Goal: Task Accomplishment & Management: Manage account settings

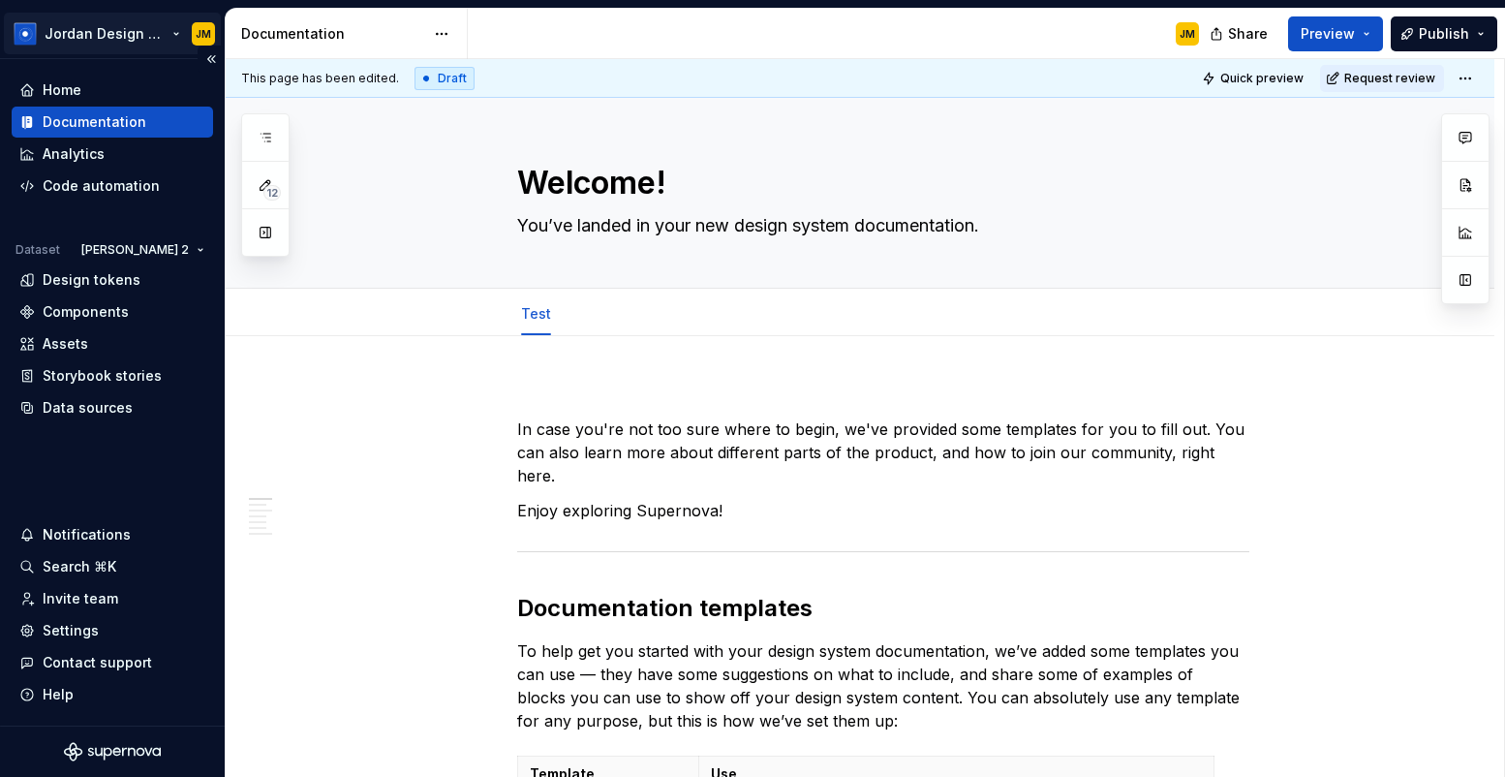
click at [126, 35] on html "Jordan Design System JM Home Documentation Analytics Code automation Dataset [P…" at bounding box center [752, 388] width 1505 height 777
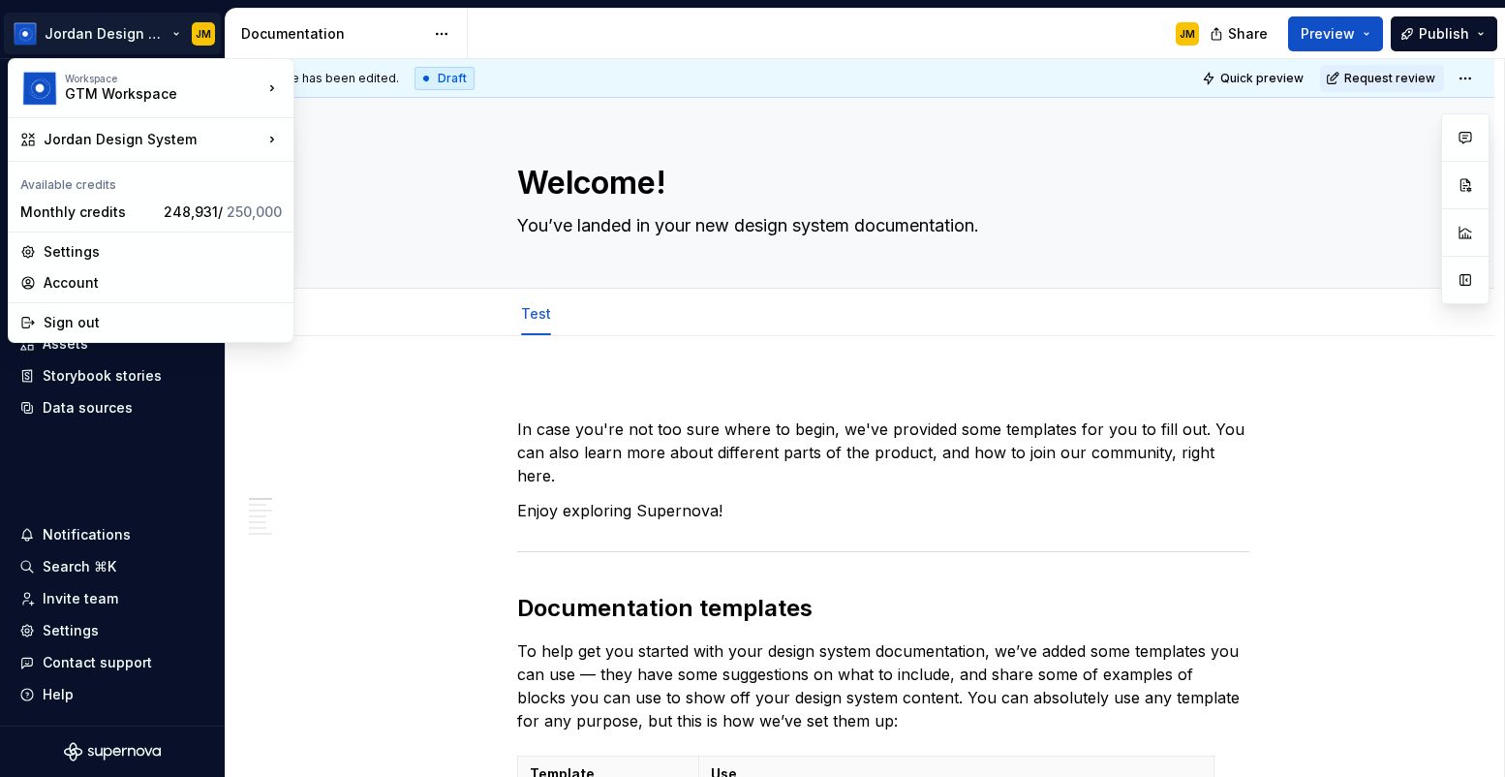
type textarea "*"
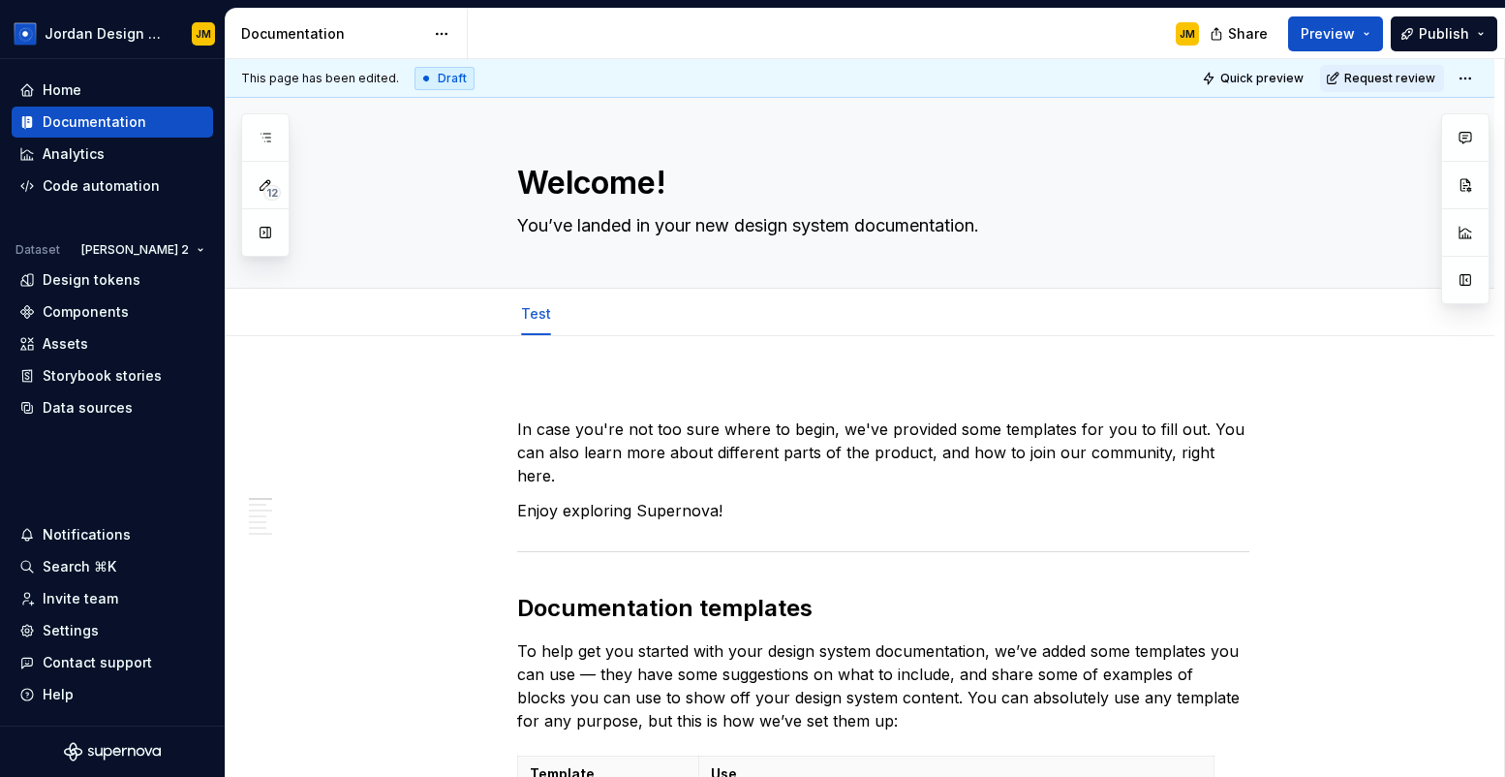
click at [107, 632] on html "Jordan Design System JM Home Documentation Analytics Code automation Dataset [P…" at bounding box center [752, 388] width 1505 height 777
click at [107, 632] on div "Settings" at bounding box center [112, 630] width 186 height 19
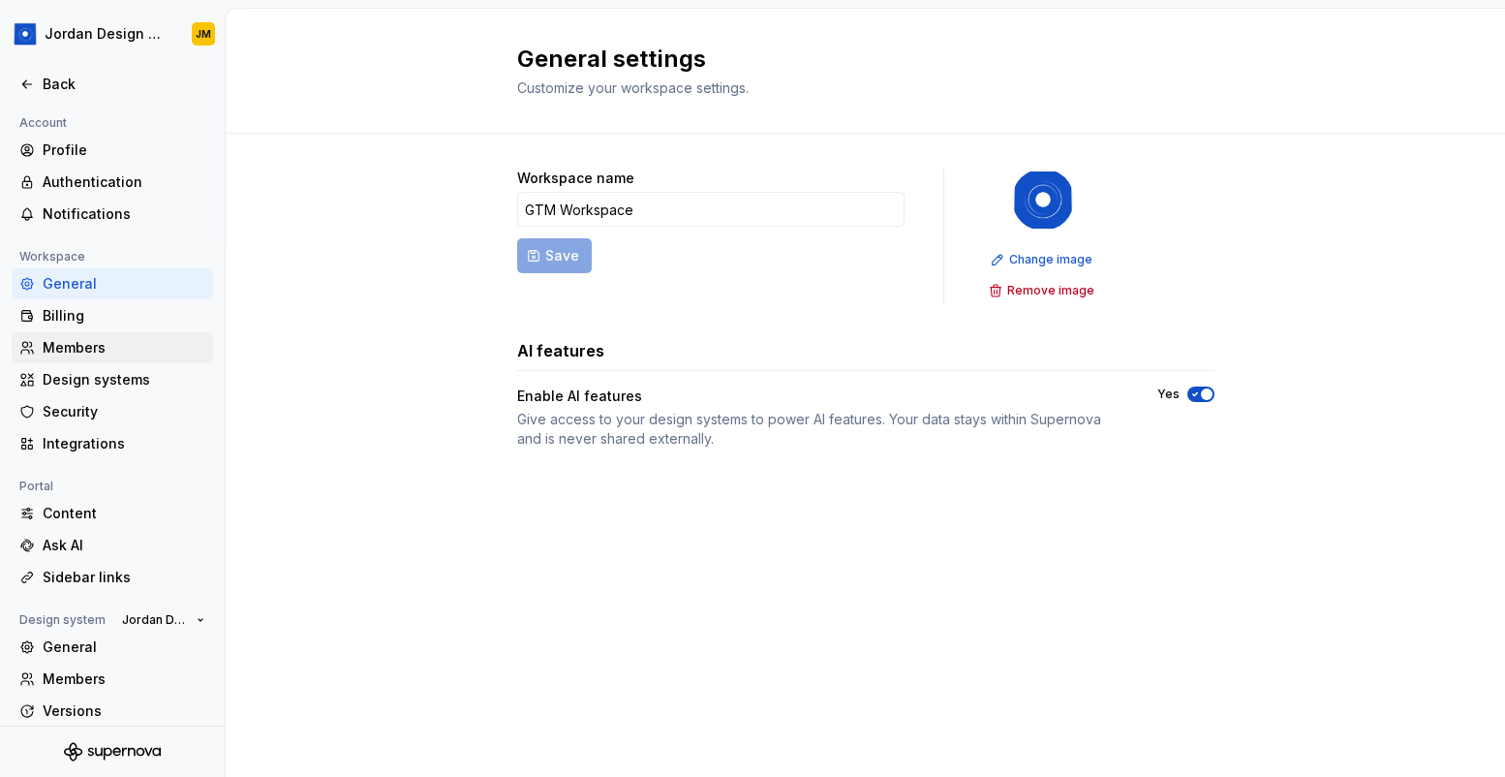
click at [127, 341] on div "Members" at bounding box center [124, 347] width 163 height 19
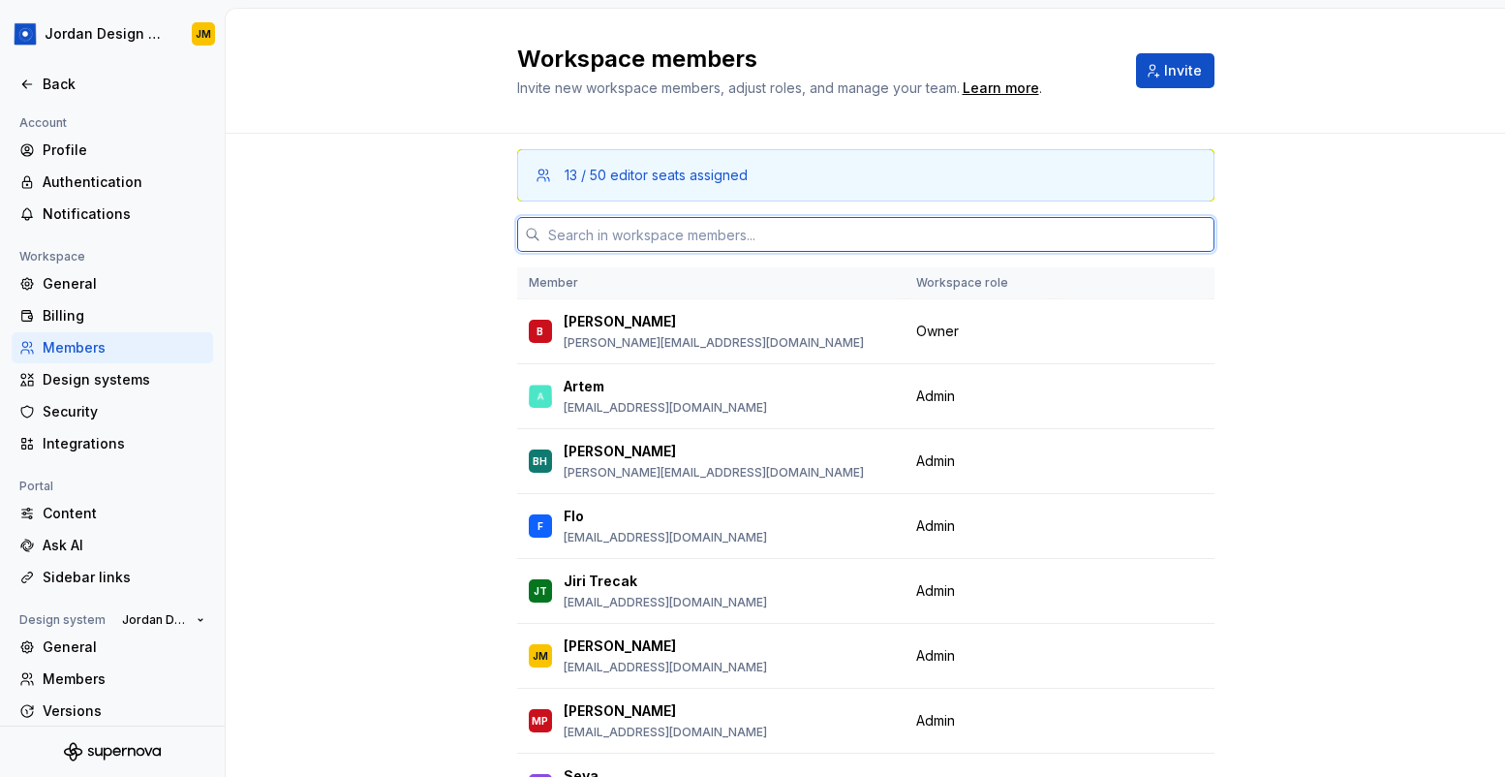
click at [624, 233] on input "text" at bounding box center [877, 234] width 674 height 35
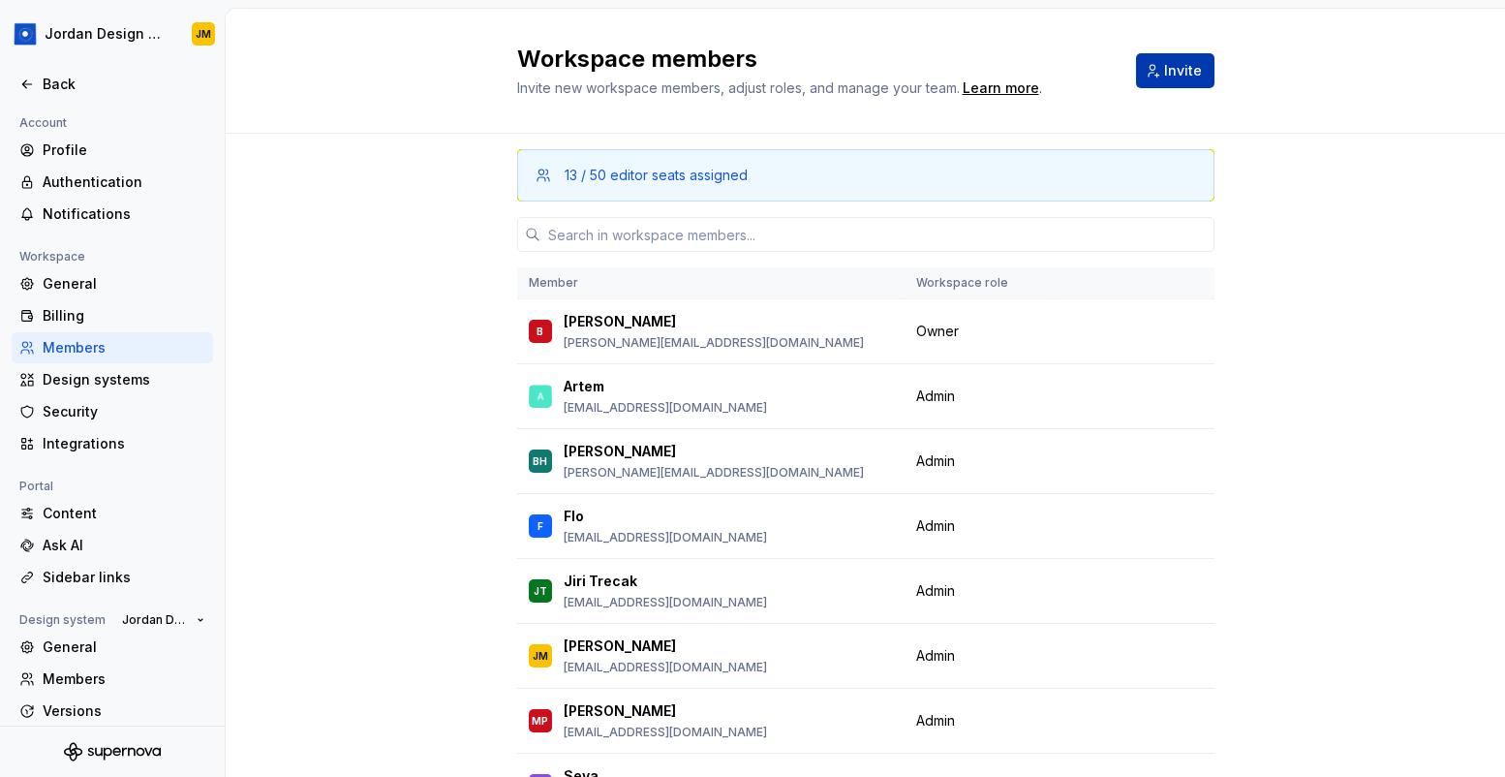
click at [1145, 70] on button "Invite" at bounding box center [1175, 70] width 78 height 35
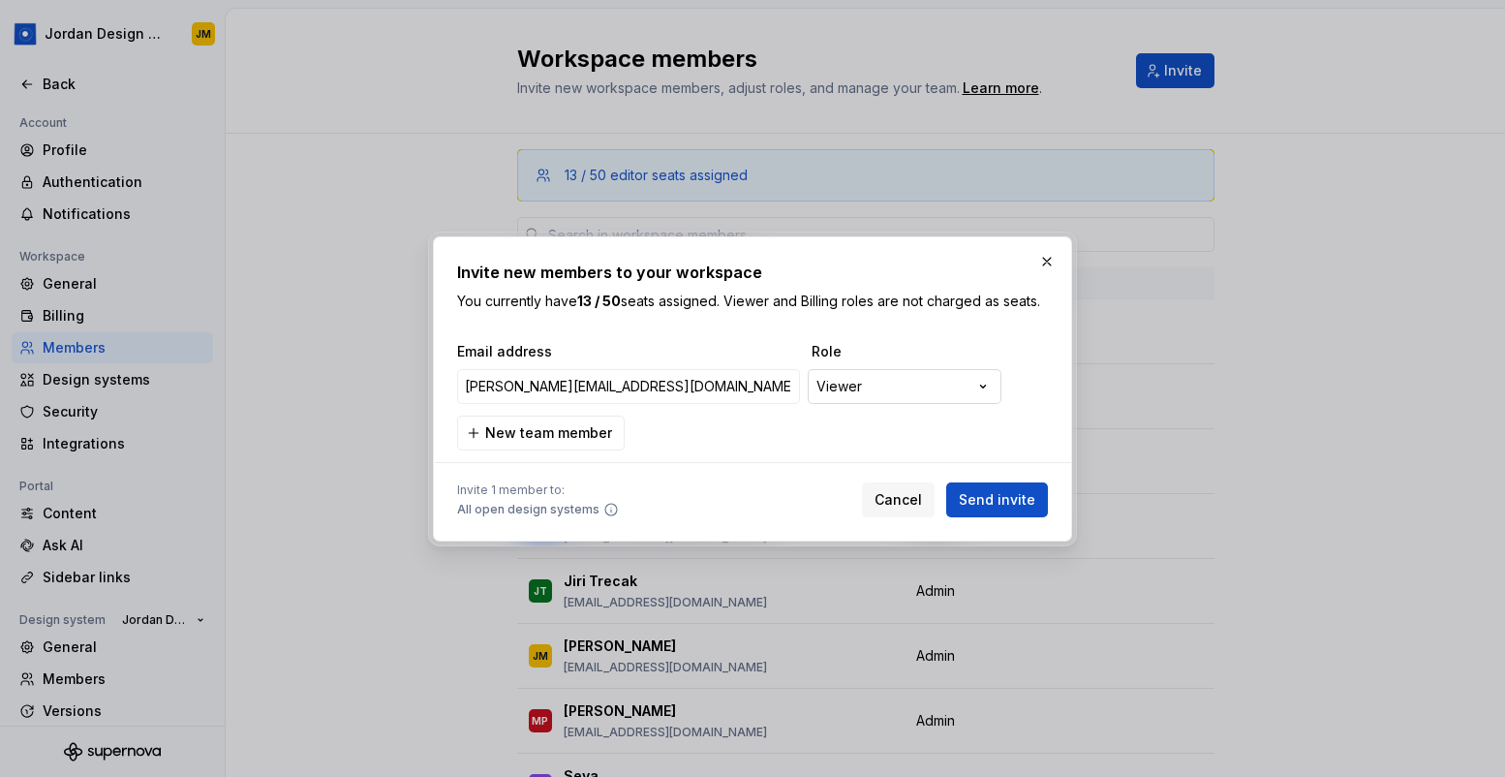
type input "[PERSON_NAME][EMAIL_ADDRESS][DOMAIN_NAME]"
click at [913, 386] on div "**********" at bounding box center [752, 388] width 1505 height 777
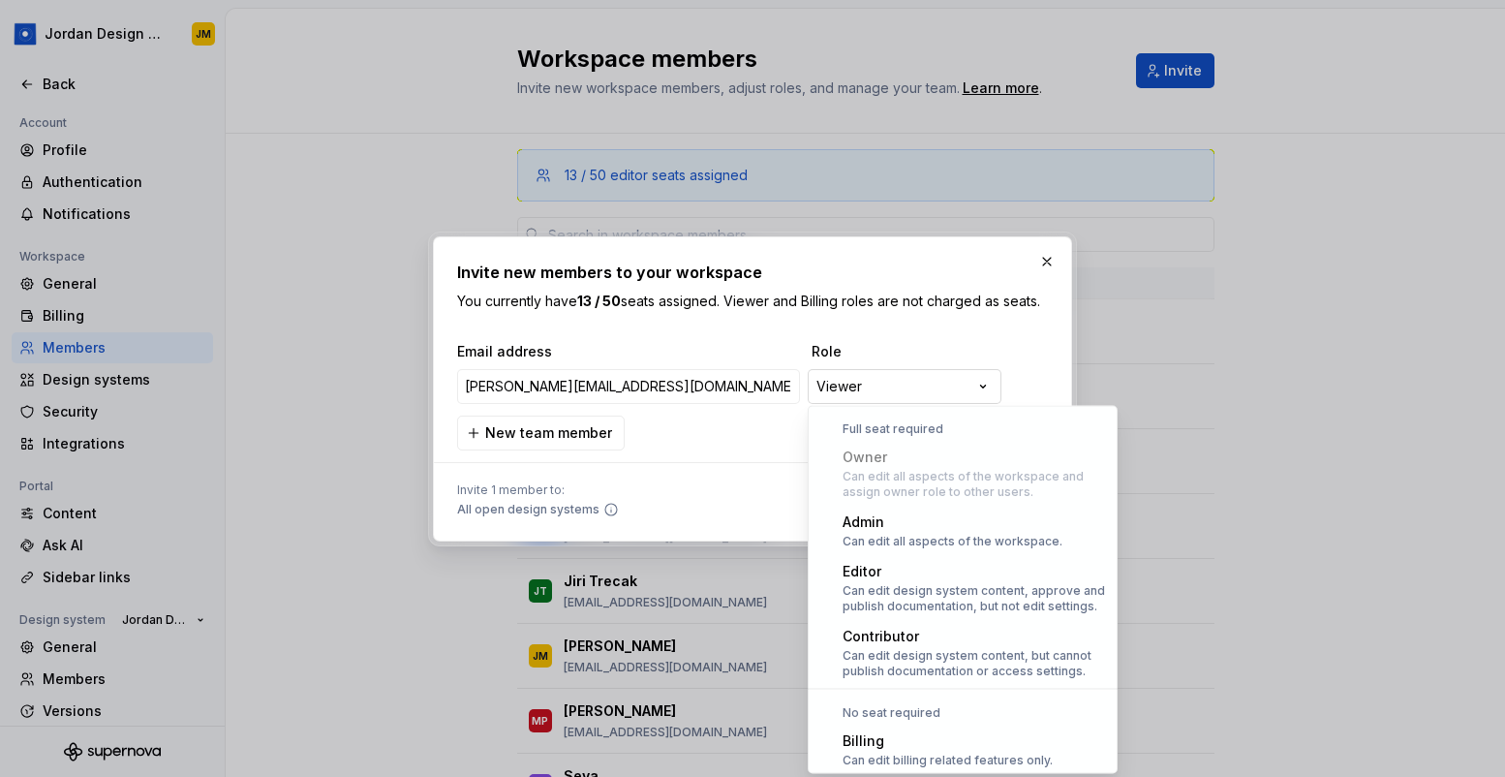
scroll to position [53, 0]
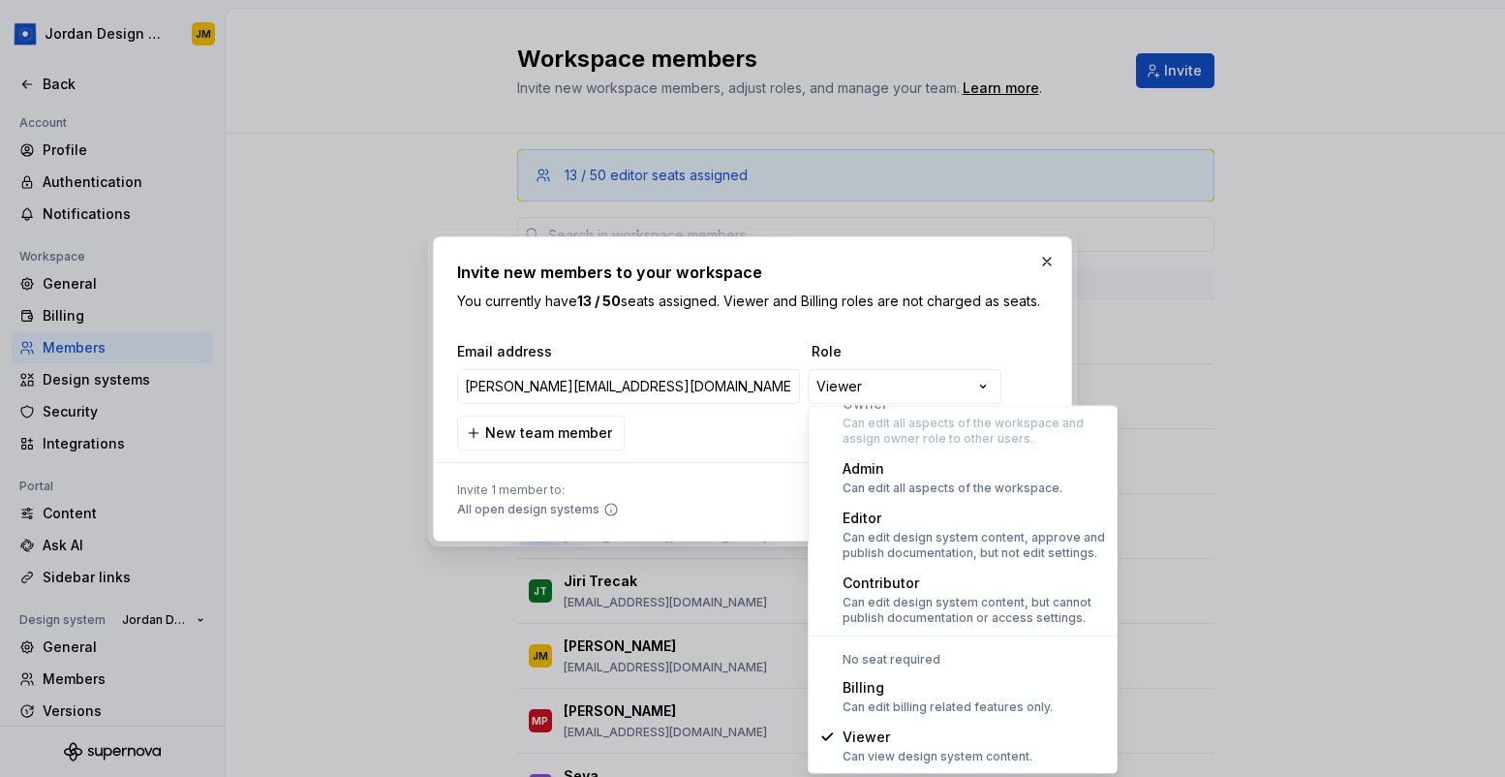
select select "*****"
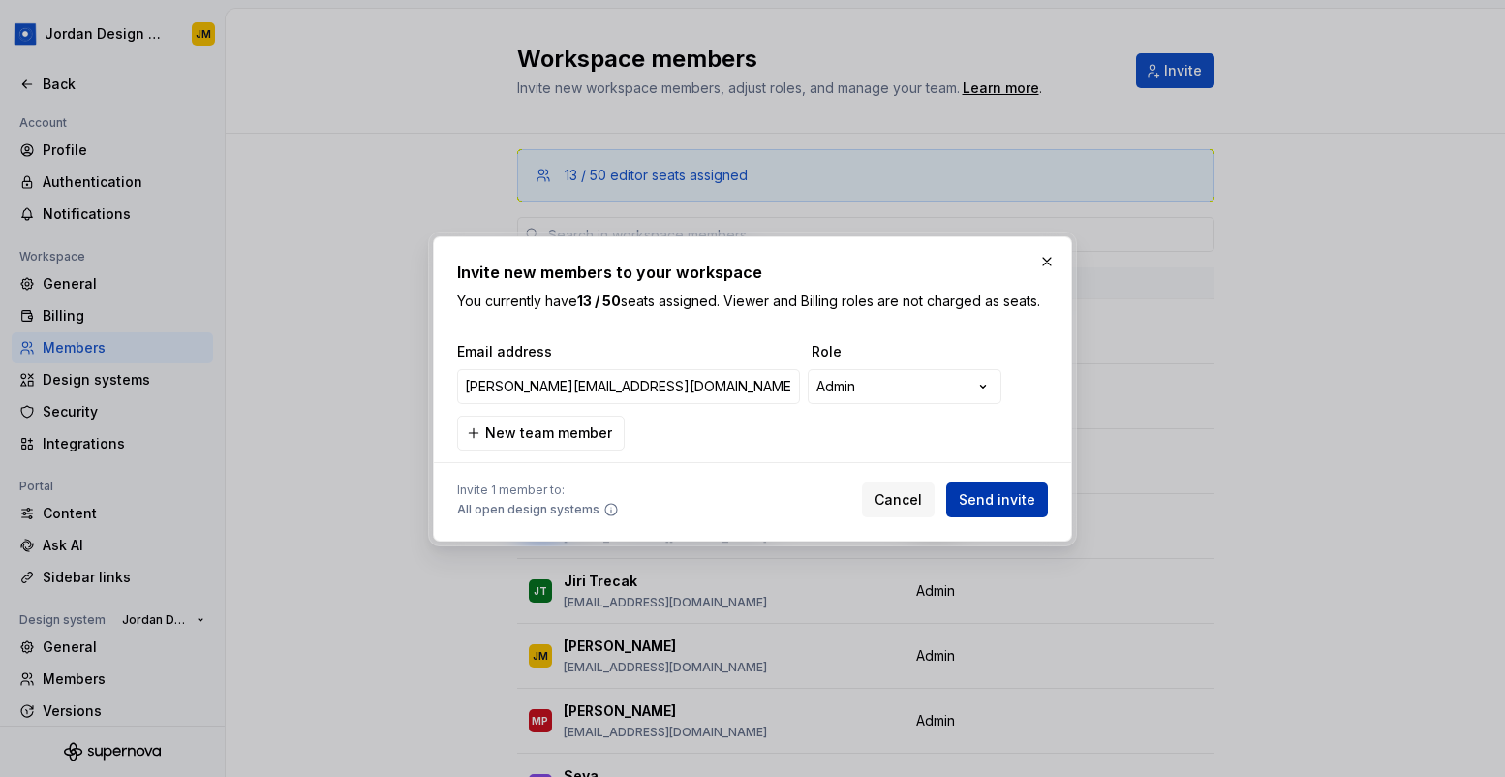
click at [984, 494] on span "Send invite" at bounding box center [997, 499] width 76 height 19
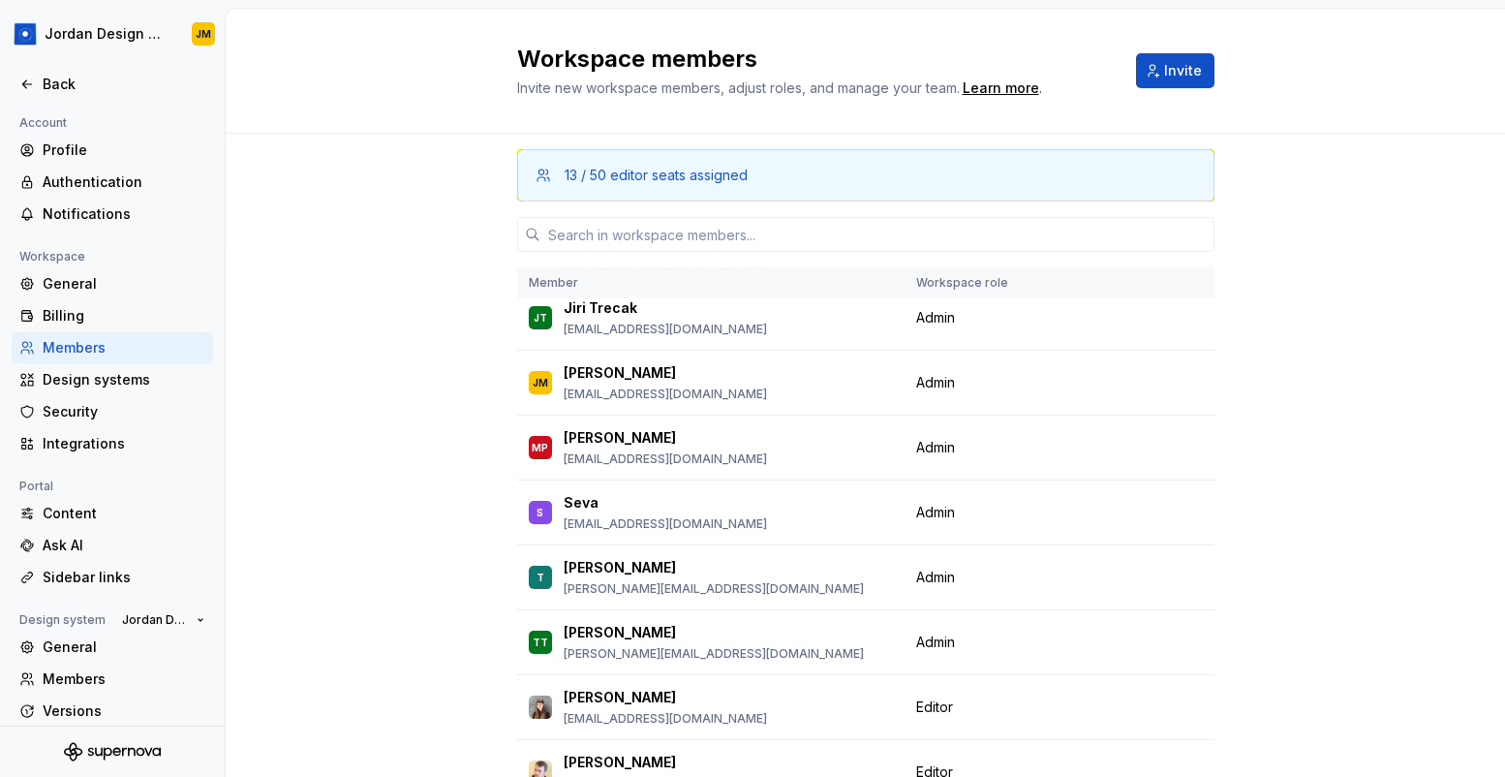
scroll to position [443, 0]
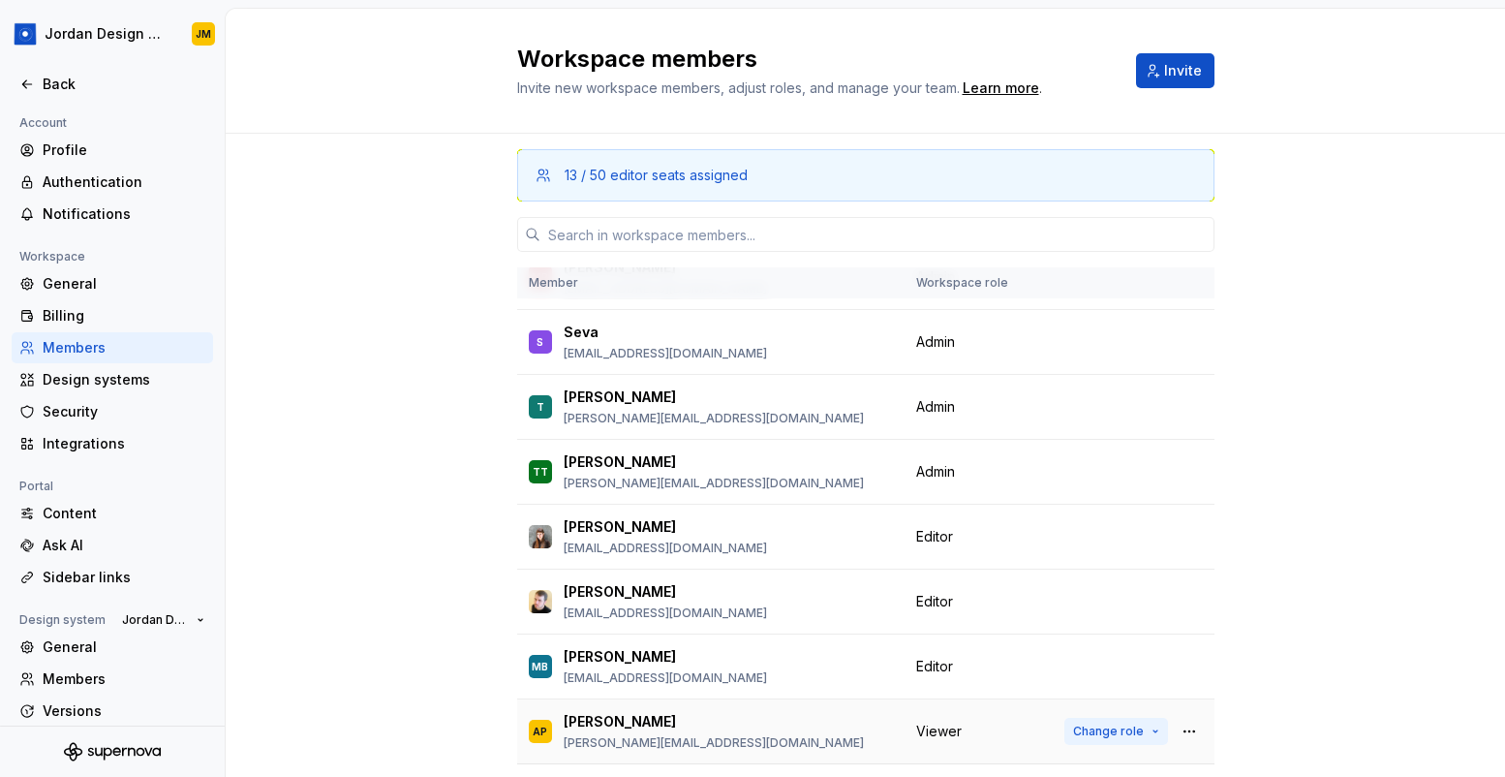
click at [1119, 720] on button "Change role" at bounding box center [1116, 730] width 104 height 27
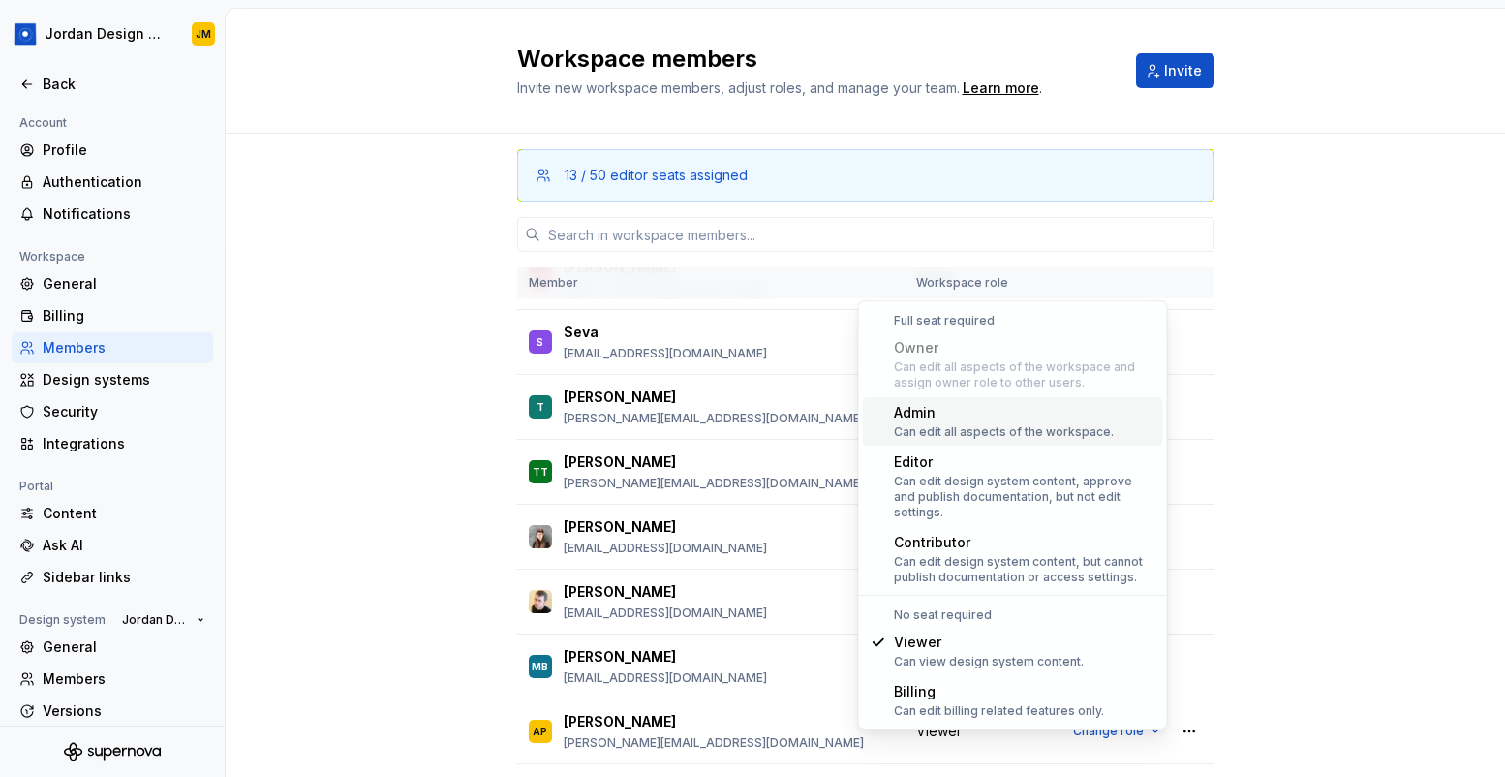
click at [966, 426] on div "Can edit all aspects of the workspace." at bounding box center [1004, 431] width 220 height 15
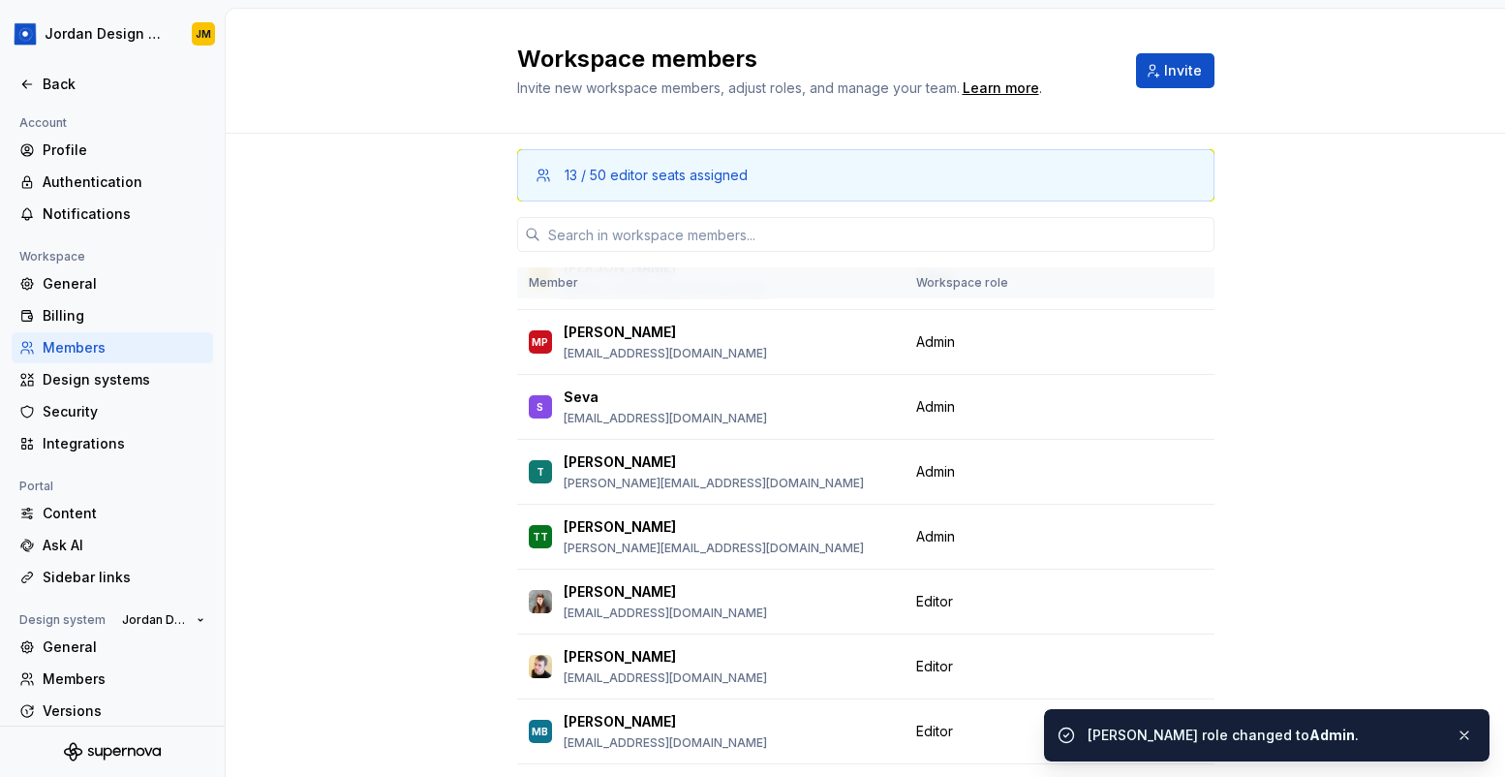
scroll to position [0, 0]
